Goal: Consume media (video, audio): Consume media (video, audio)

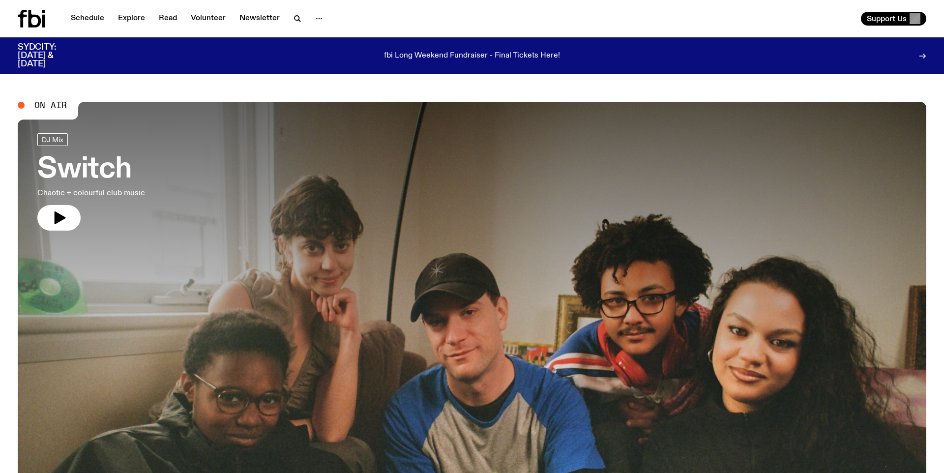
click at [105, 173] on h3 "Switch" at bounding box center [91, 170] width 108 height 28
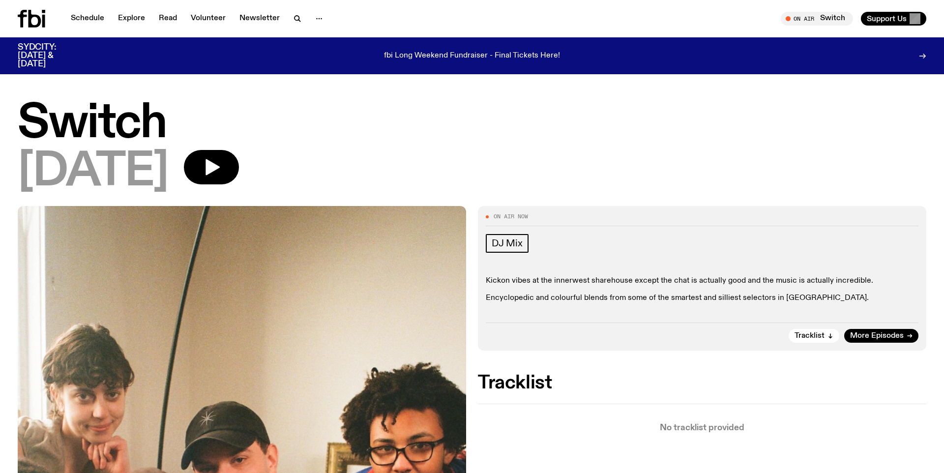
click at [211, 183] on div "[DATE]" at bounding box center [472, 172] width 908 height 44
click at [221, 165] on icon "button" at bounding box center [212, 167] width 20 height 20
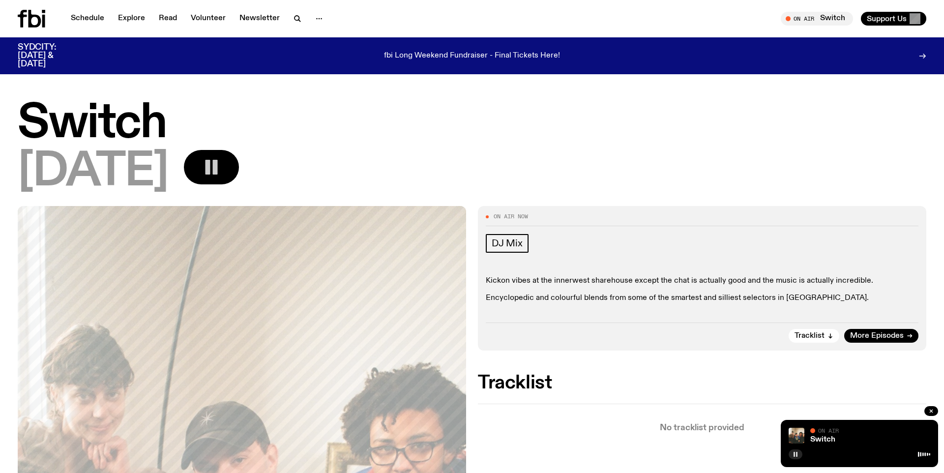
click at [797, 454] on rect "button" at bounding box center [796, 454] width 1 height 5
